Goal: Task Accomplishment & Management: Manage account settings

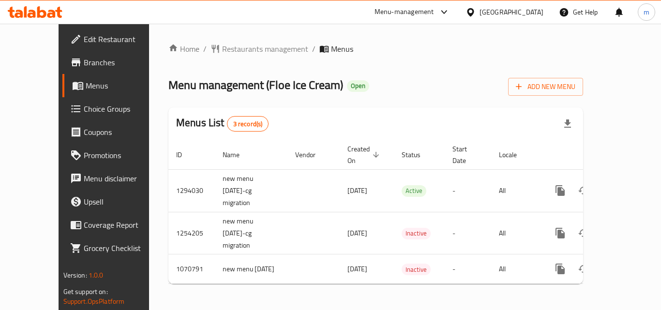
click at [84, 112] on span "Choice Groups" at bounding box center [122, 109] width 77 height 12
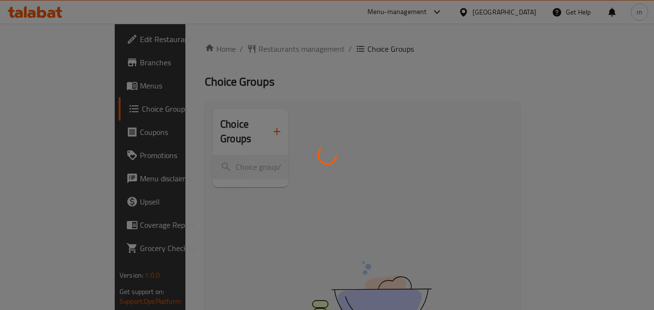
click at [450, 62] on div at bounding box center [327, 155] width 654 height 310
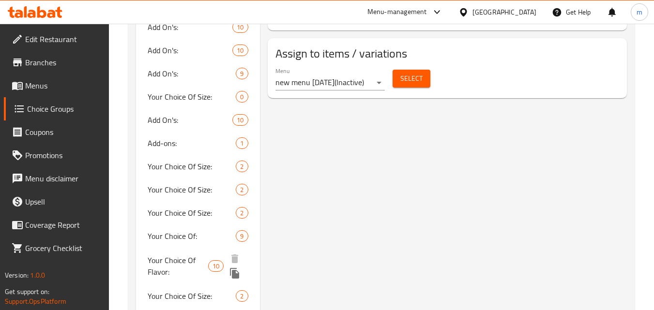
scroll to position [701, 0]
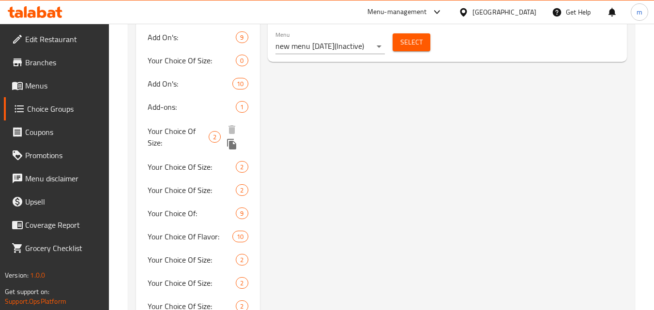
click at [162, 117] on div "Add-ons: 1" at bounding box center [197, 106] width 123 height 23
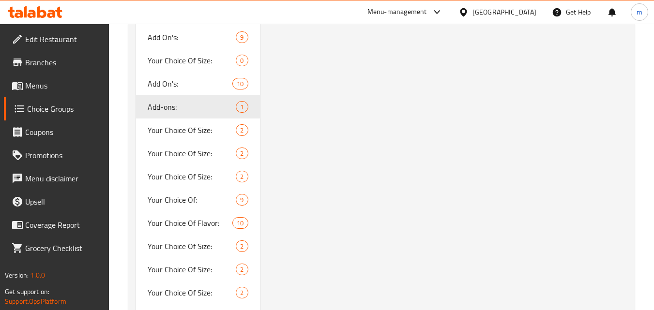
type input "Add-ons:"
type input "الإضافات:"
type input "1"
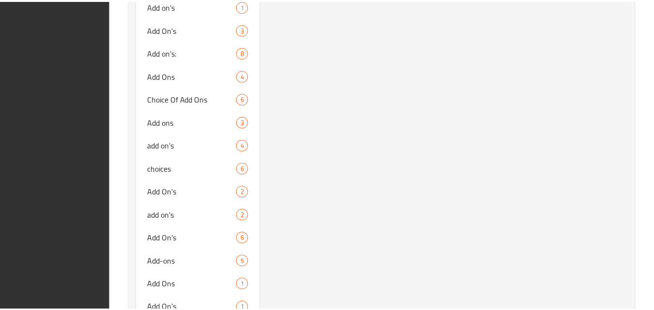
scroll to position [3328, 0]
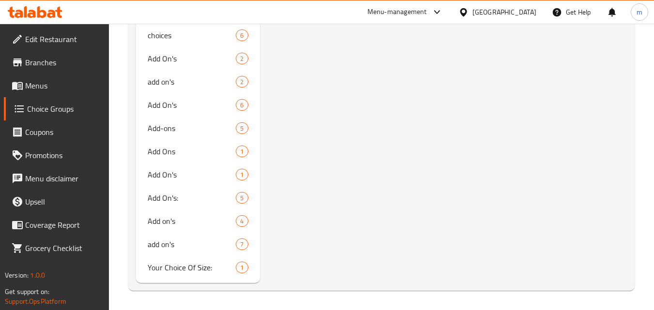
click at [60, 36] on span "Edit Restaurant" at bounding box center [63, 39] width 76 height 12
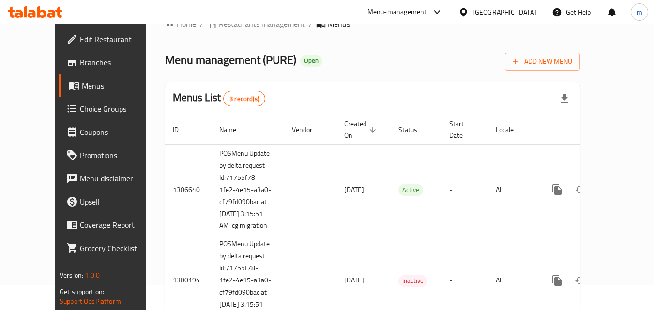
scroll to position [48, 0]
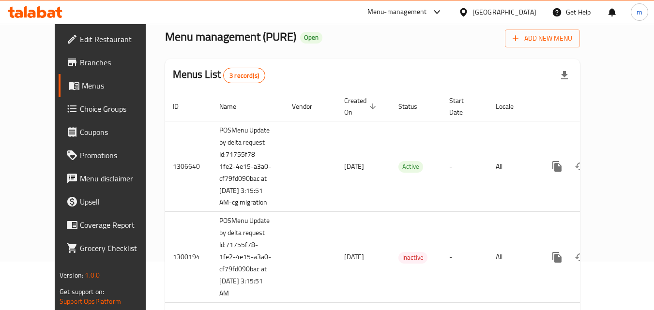
click at [36, 12] on icon at bounding box center [35, 12] width 55 height 12
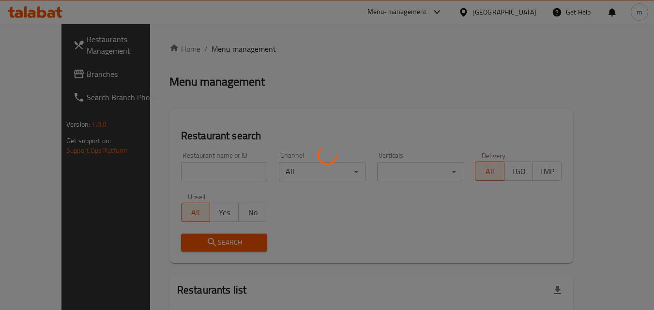
scroll to position [48, 0]
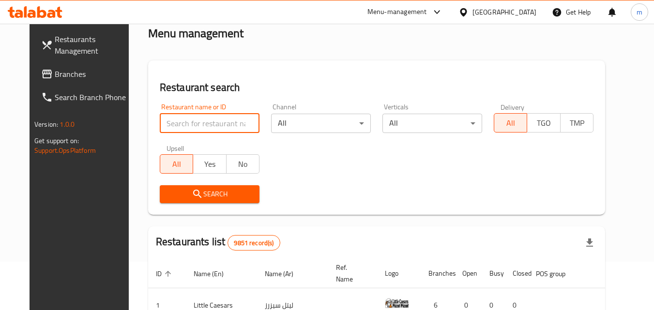
click at [179, 121] on input "search" at bounding box center [210, 123] width 100 height 19
paste input "701631"
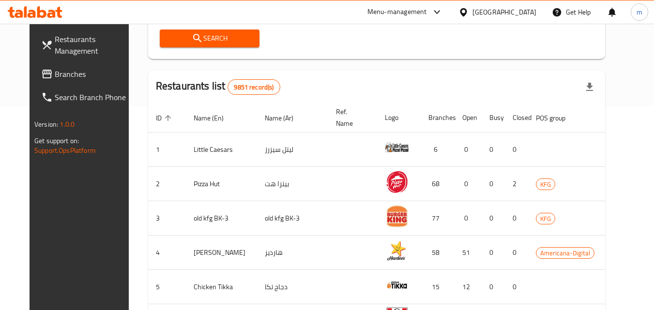
scroll to position [145, 0]
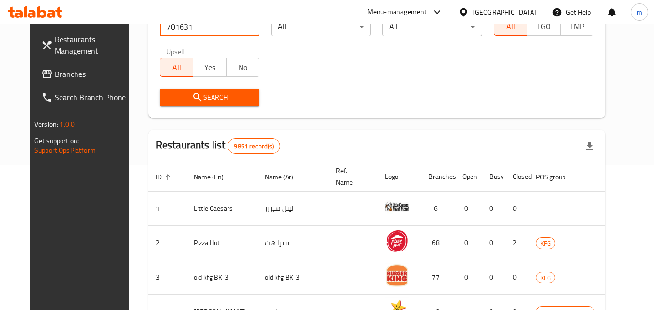
type input "701631"
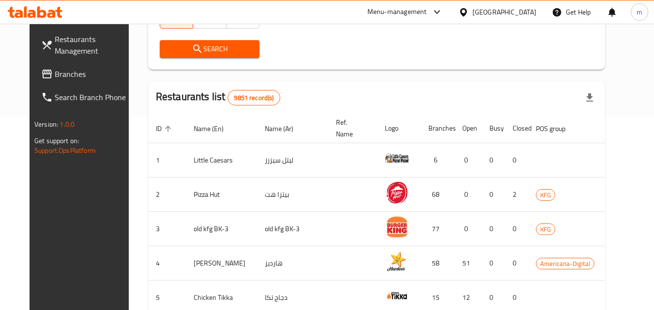
scroll to position [0, 0]
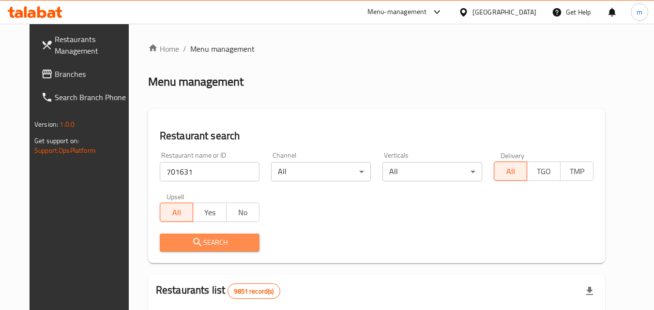
click at [218, 237] on span "Search" at bounding box center [209, 243] width 84 height 12
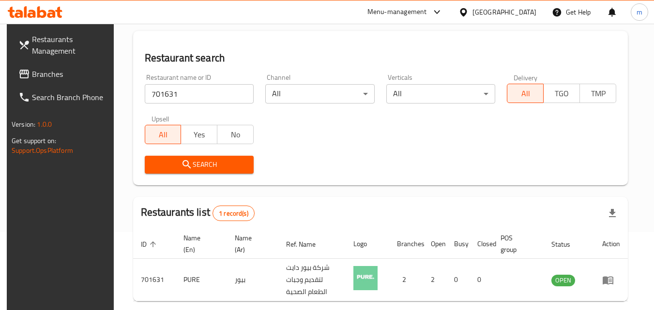
scroll to position [121, 0]
